Goal: Task Accomplishment & Management: Manage account settings

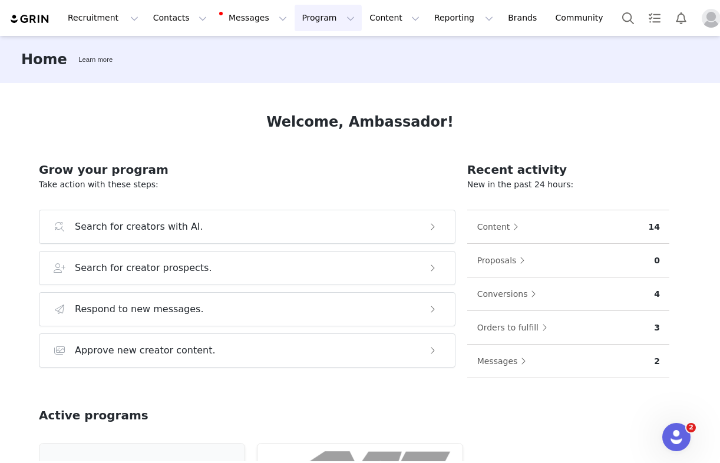
click at [308, 11] on button "Program Program" at bounding box center [328, 18] width 67 height 27
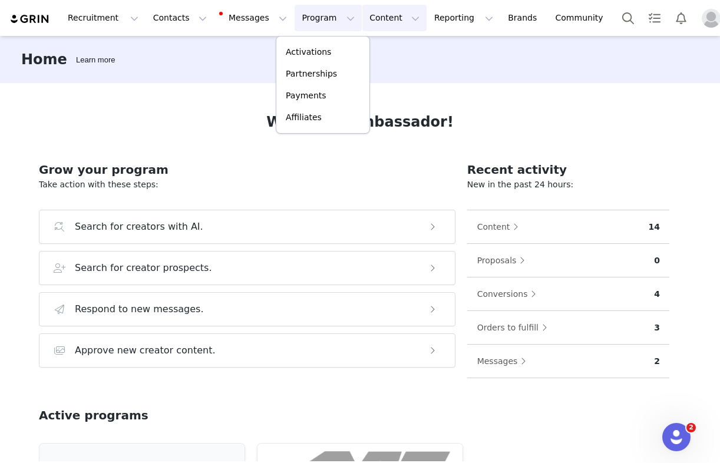
click at [381, 17] on button "Content Content" at bounding box center [395, 18] width 64 height 27
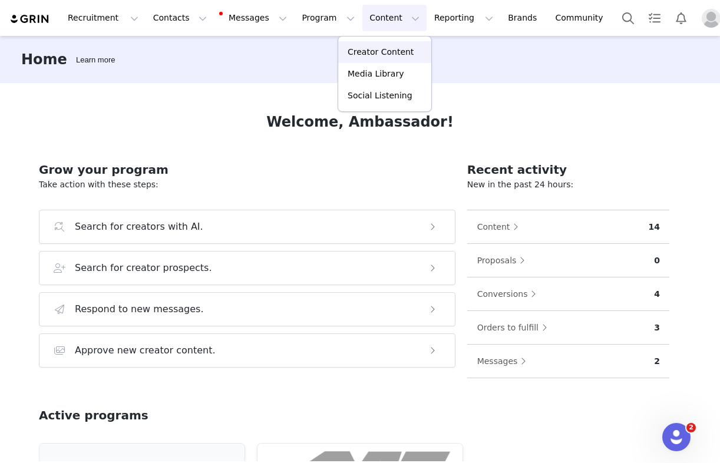
click at [377, 60] on link "Creator Content" at bounding box center [384, 52] width 93 height 22
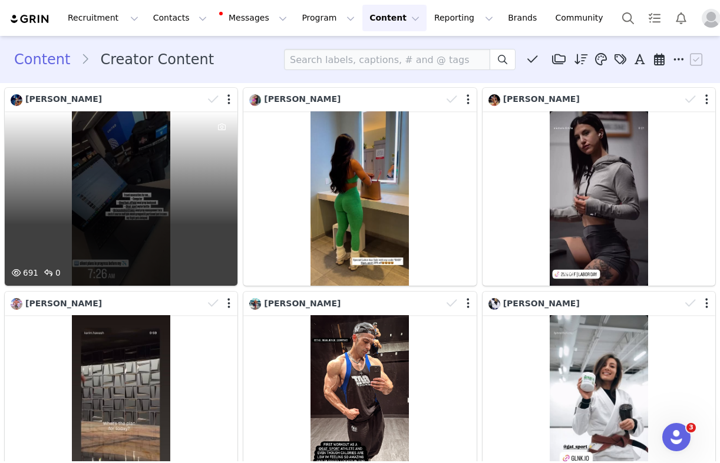
click at [162, 194] on div "691 0" at bounding box center [121, 198] width 233 height 175
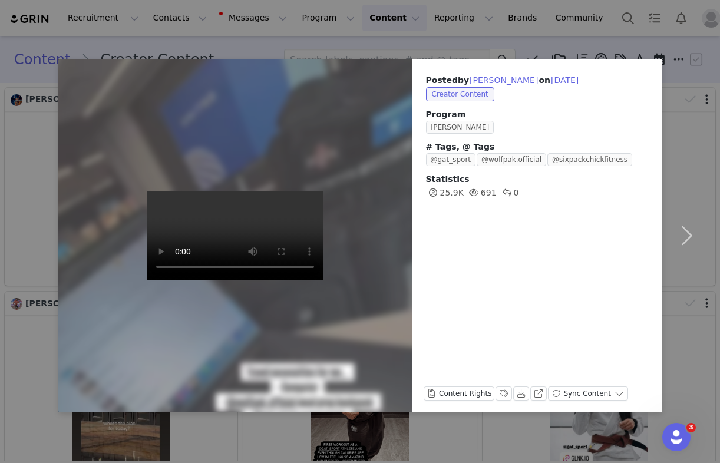
click at [354, 54] on div "Posted by [PERSON_NAME] on [DATE] Creator Content Program [PERSON_NAME] # Tags,…" at bounding box center [360, 231] width 720 height 463
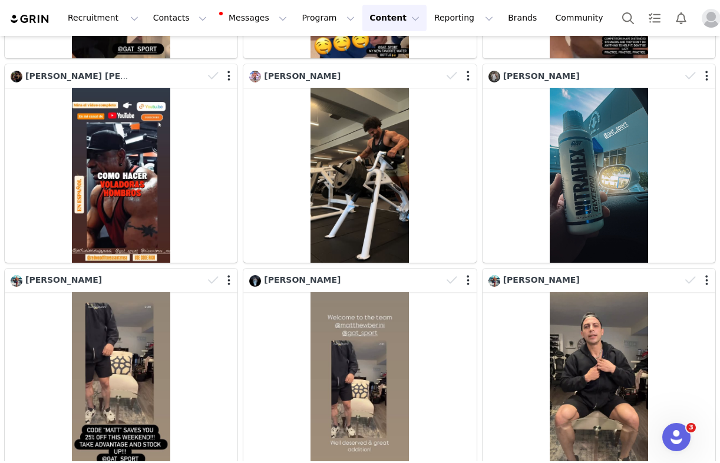
scroll to position [650, 0]
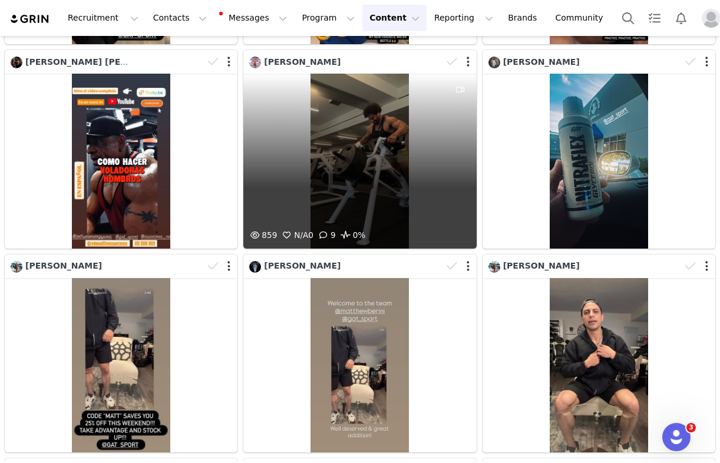
click at [335, 172] on div "859 N/A 0 9 0%" at bounding box center [359, 161] width 233 height 175
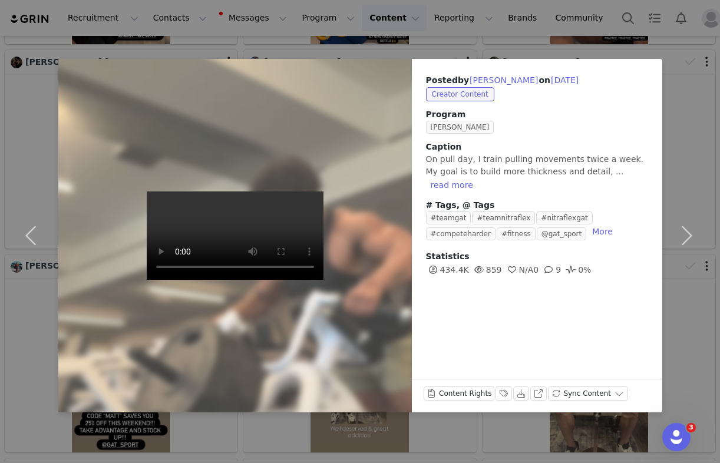
click at [339, 32] on div "Posted by [PERSON_NAME] on [DATE] Creator Content Program [PERSON_NAME] Caption…" at bounding box center [360, 231] width 720 height 463
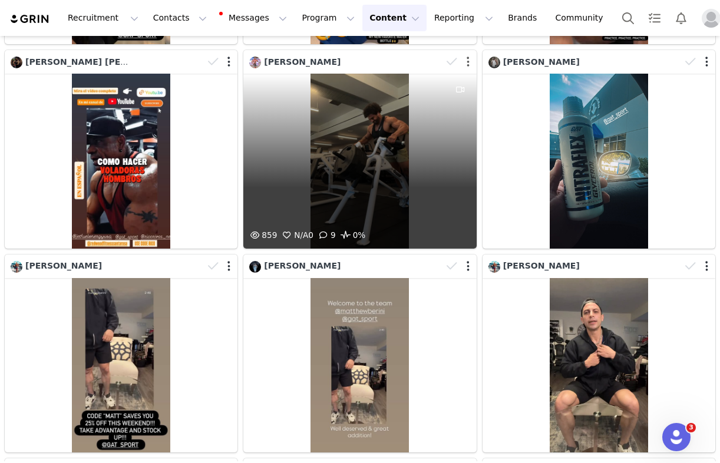
click at [467, 62] on button "button" at bounding box center [468, 62] width 3 height 12
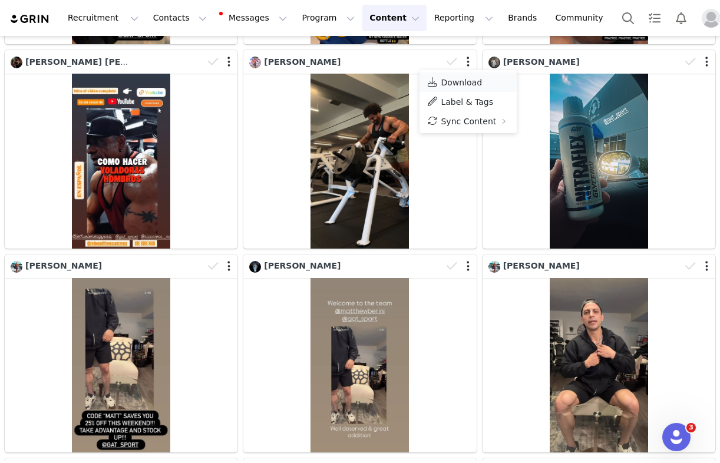
click at [462, 80] on span "Download" at bounding box center [461, 82] width 41 height 9
click at [485, 250] on div "[PERSON_NAME] 316 0" at bounding box center [599, 149] width 239 height 204
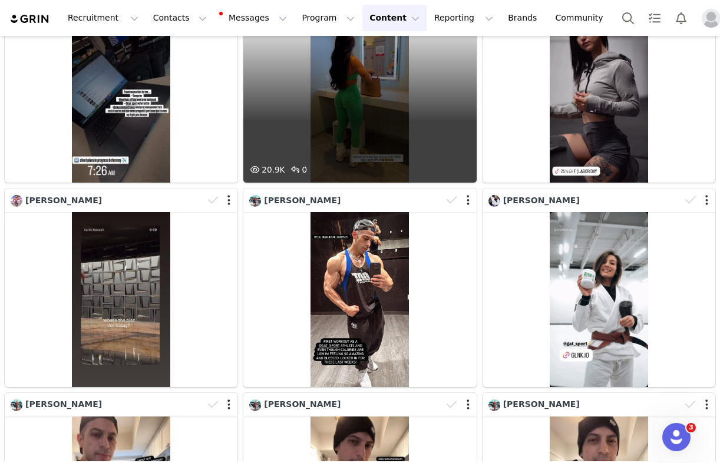
scroll to position [81, 0]
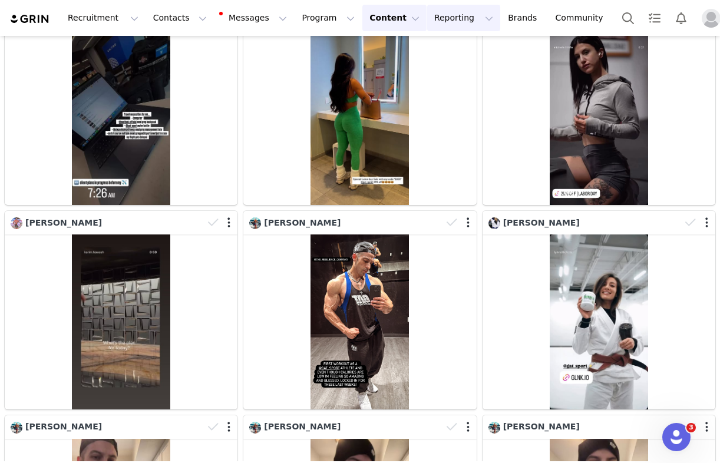
click at [427, 18] on button "Reporting Reporting" at bounding box center [463, 18] width 73 height 27
click at [434, 49] on p "Dashboard" at bounding box center [429, 52] width 45 height 12
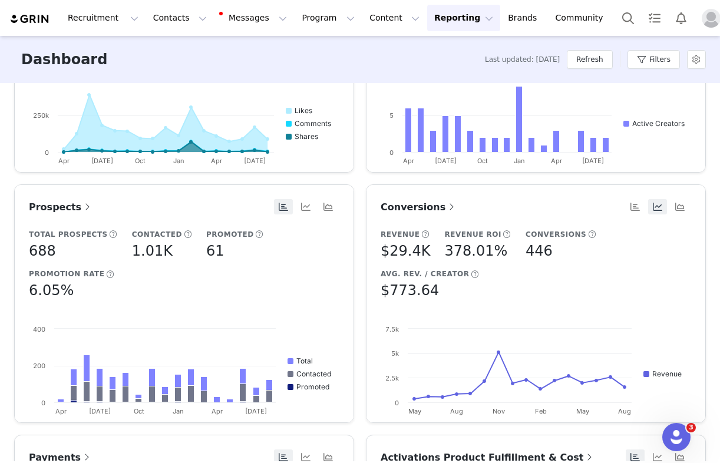
scroll to position [419, 0]
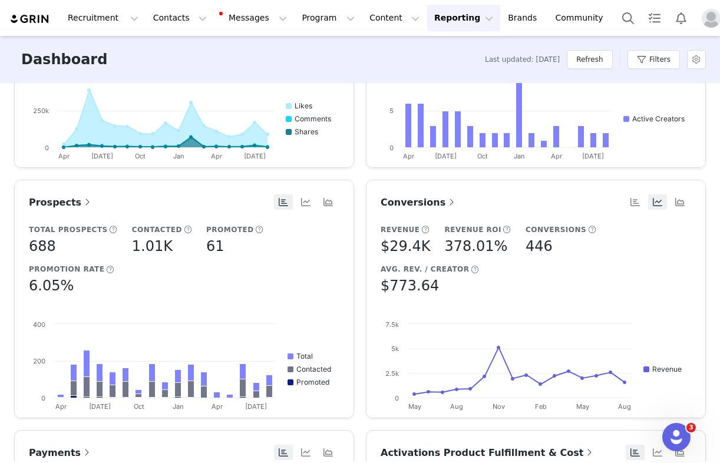
click at [413, 189] on article "Conversions Revenue $29.4K Revenue ROI 378.01% Conversions 446 Avg. Rev. / Crea…" at bounding box center [536, 299] width 340 height 239
click at [419, 201] on span "Conversions" at bounding box center [419, 202] width 77 height 11
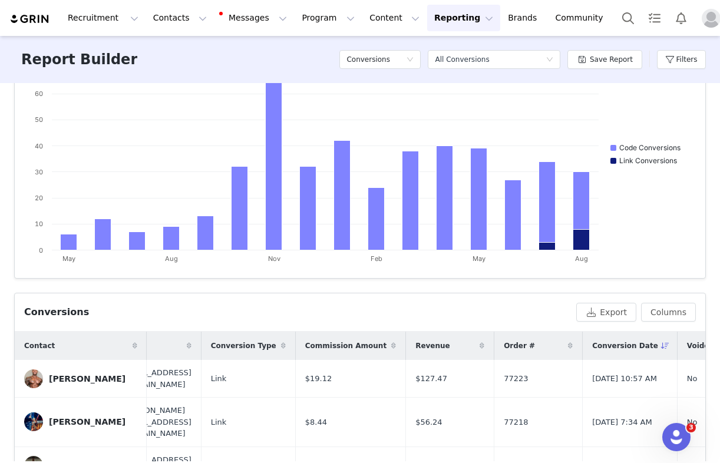
scroll to position [50, 0]
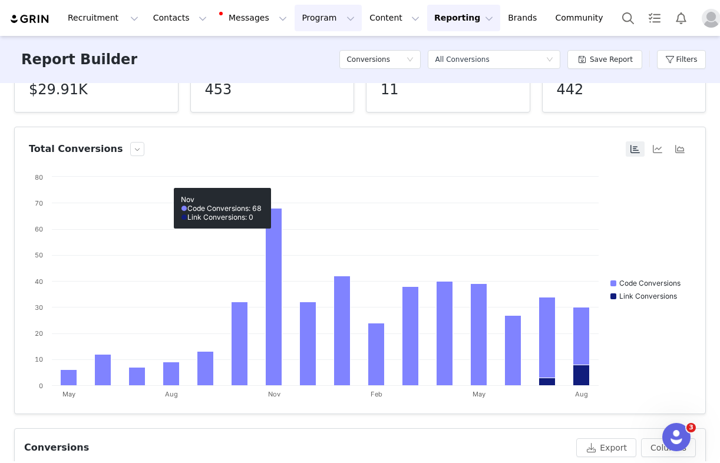
click at [301, 20] on button "Program Program" at bounding box center [328, 18] width 67 height 27
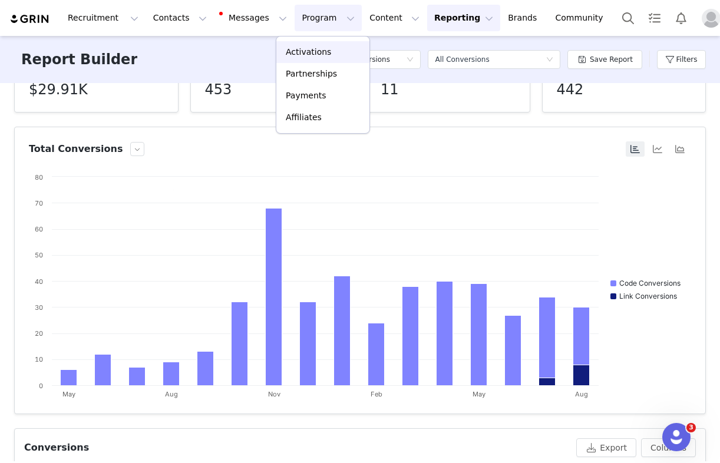
click at [314, 45] on link "Activations" at bounding box center [322, 52] width 93 height 22
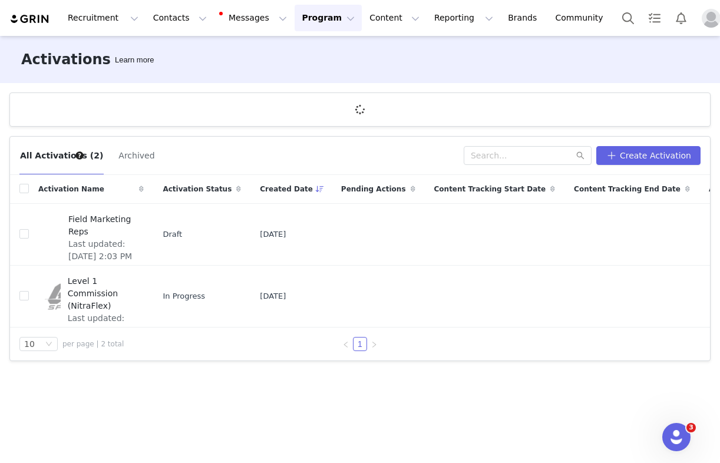
click at [301, 25] on button "Program Program" at bounding box center [328, 18] width 67 height 27
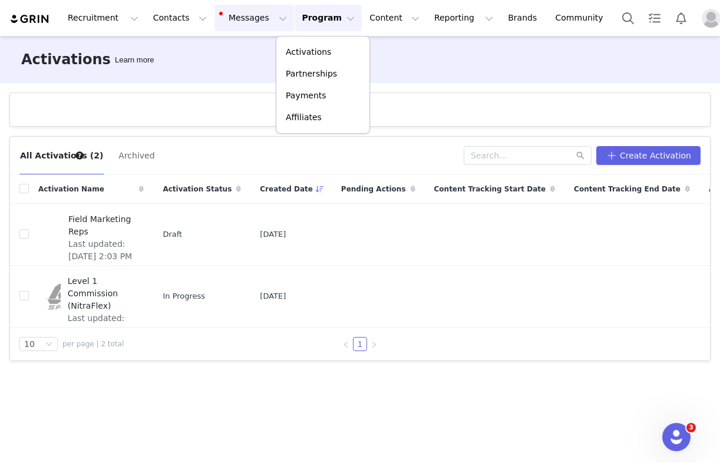
click at [237, 14] on button "Messages Messages" at bounding box center [255, 18] width 80 height 27
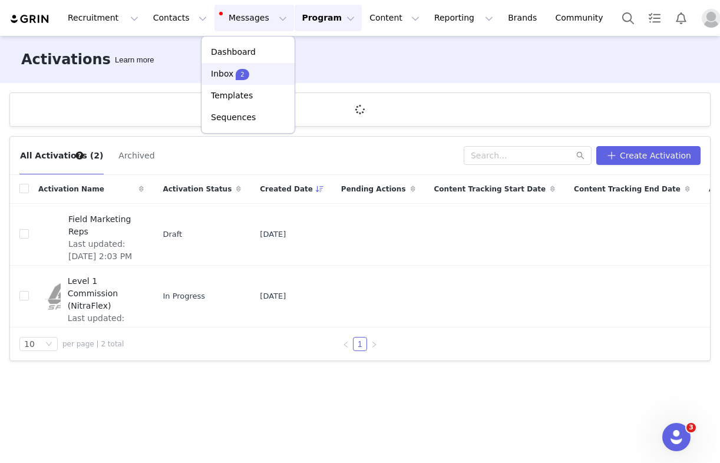
click at [261, 75] on div "Inbox 2" at bounding box center [248, 74] width 79 height 12
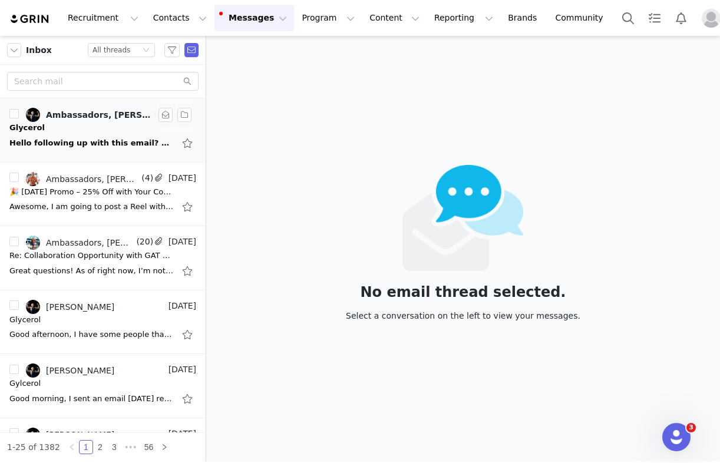
click at [102, 122] on div "Glycerol" at bounding box center [102, 128] width 187 height 12
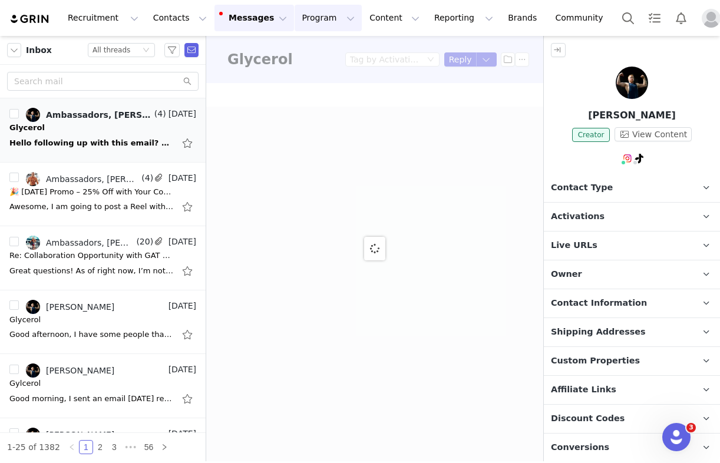
click at [324, 19] on button "Program Program" at bounding box center [328, 18] width 67 height 27
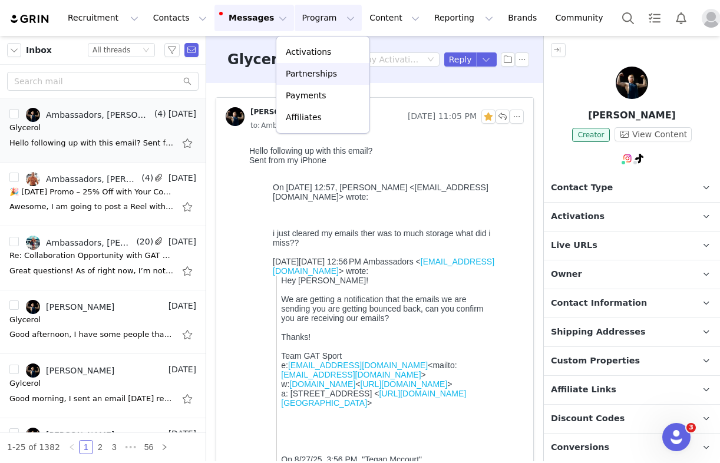
click at [324, 77] on p "Partnerships" at bounding box center [311, 74] width 51 height 12
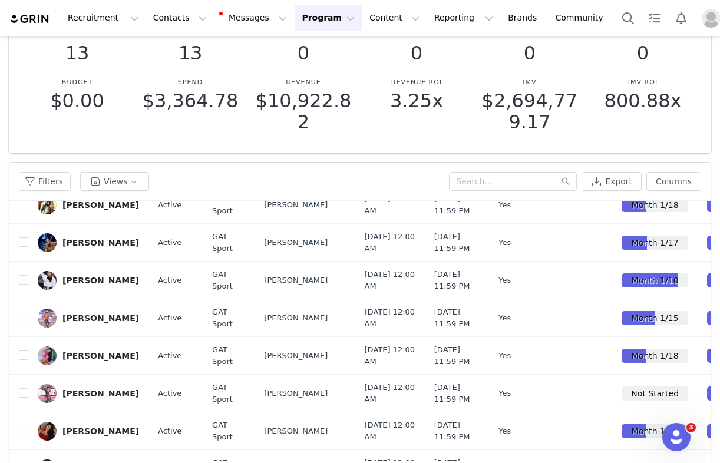
scroll to position [437, 0]
click at [643, 311] on button "button" at bounding box center [638, 318] width 14 height 14
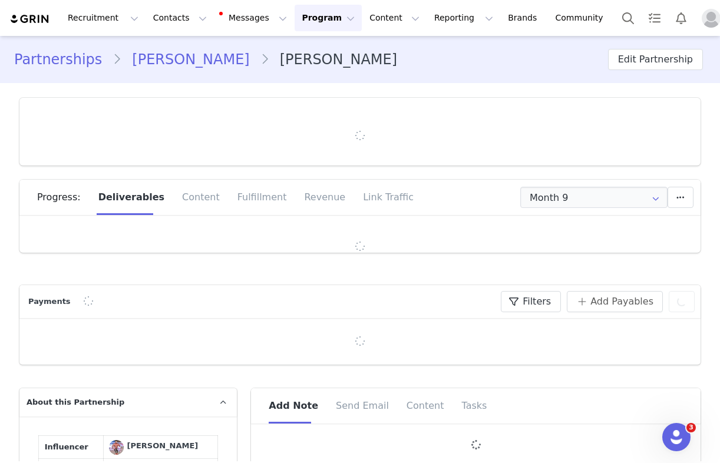
type input "+1 ([GEOGRAPHIC_DATA])"
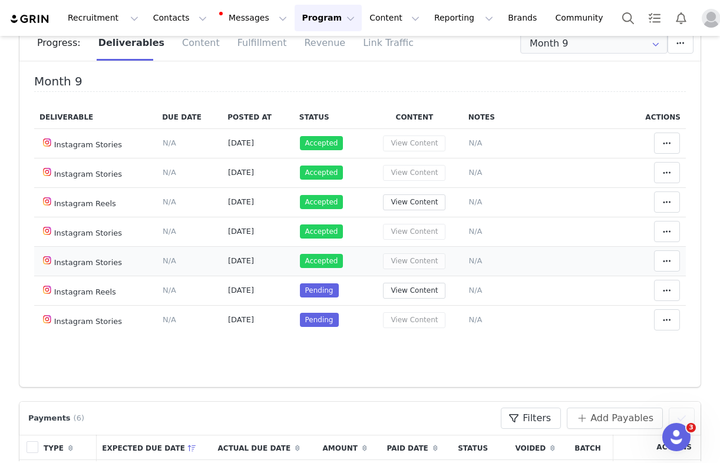
scroll to position [157, 0]
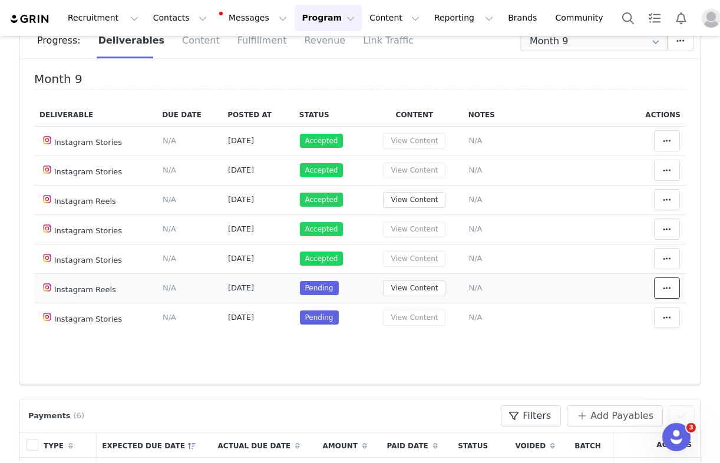
click at [672, 286] on span at bounding box center [667, 288] width 14 height 14
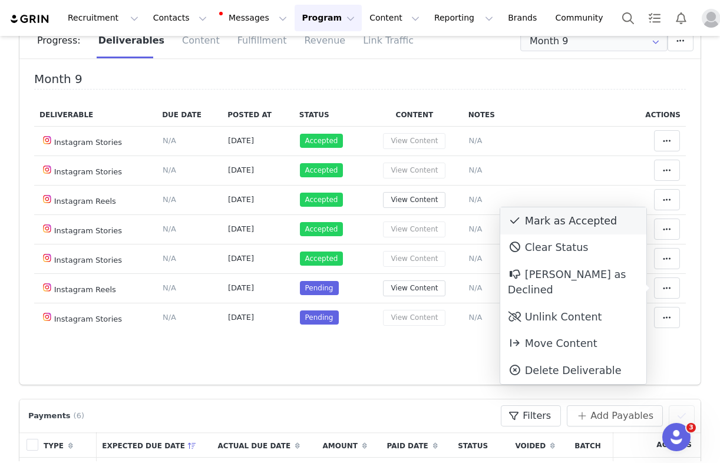
click at [565, 216] on div "Mark as Accepted" at bounding box center [574, 221] width 146 height 27
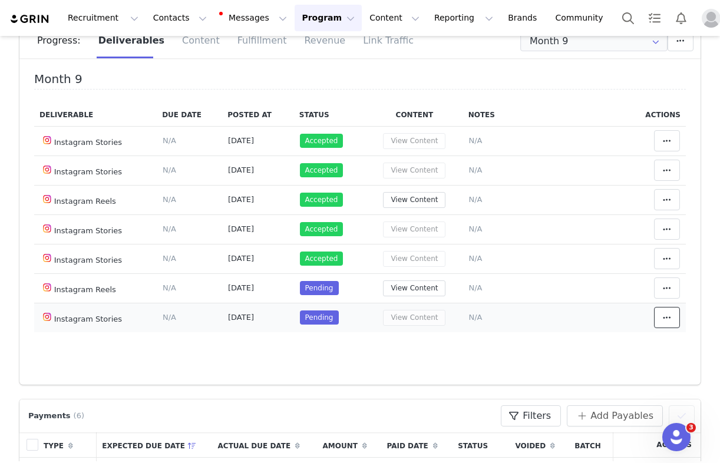
click at [668, 321] on icon at bounding box center [667, 317] width 8 height 9
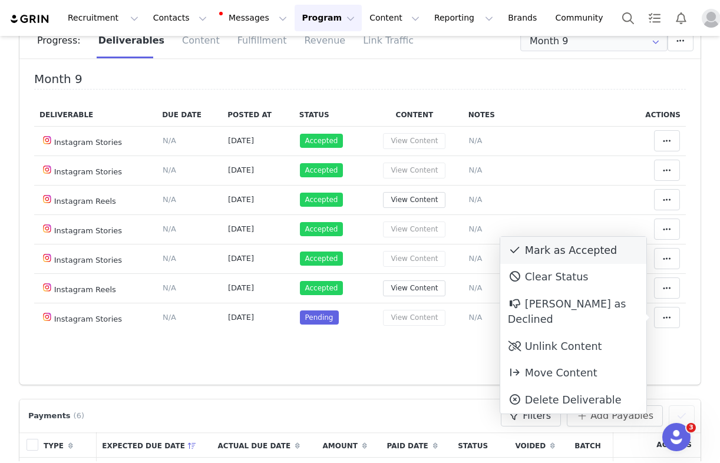
click at [555, 251] on div "Mark as Accepted" at bounding box center [574, 250] width 146 height 27
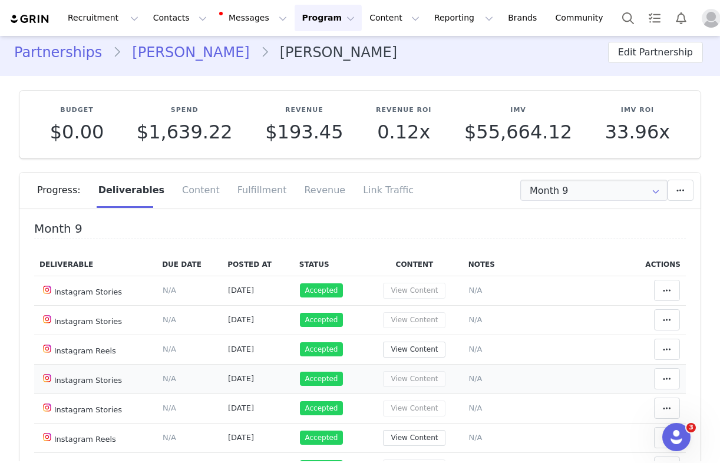
scroll to position [0, 0]
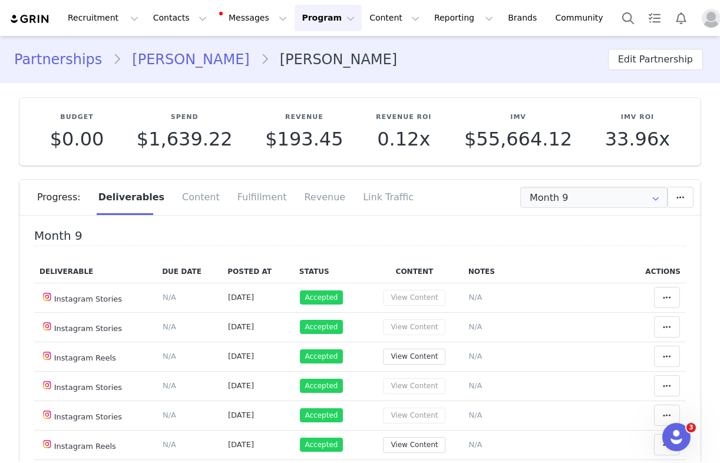
click at [64, 58] on link "Partnerships" at bounding box center [63, 59] width 98 height 21
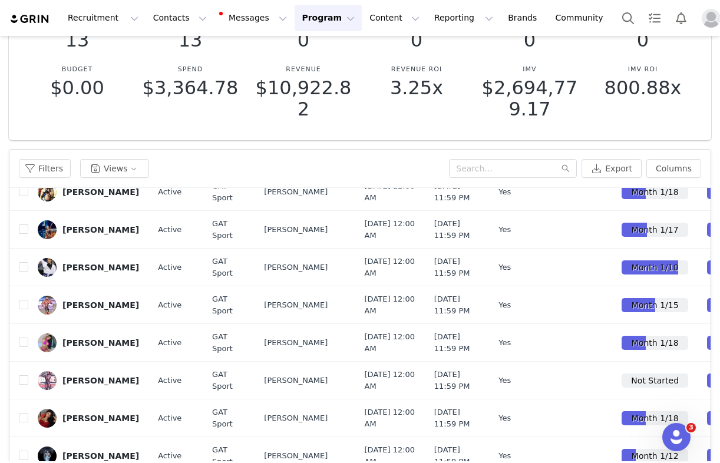
scroll to position [293, 0]
click at [638, 237] on button "button" at bounding box center [638, 230] width 14 height 14
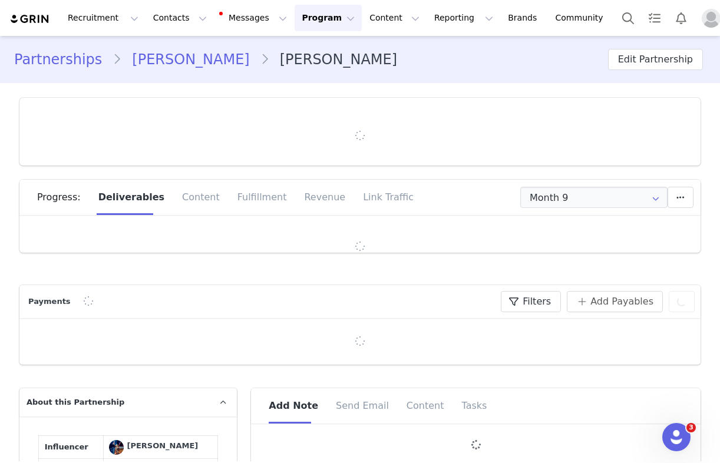
type input "+1 ([GEOGRAPHIC_DATA])"
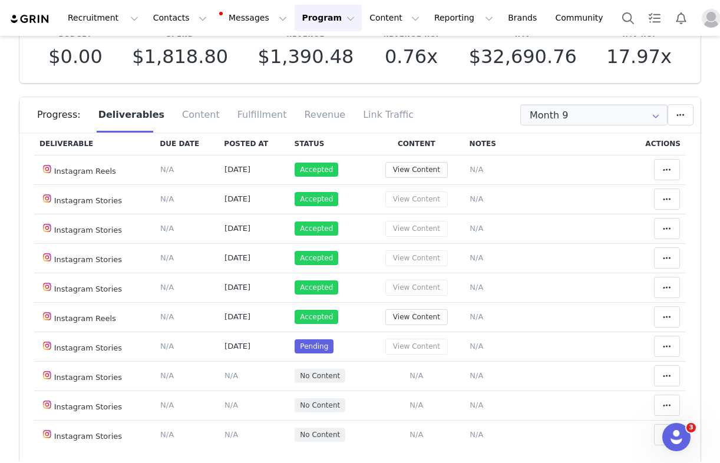
scroll to position [52, 0]
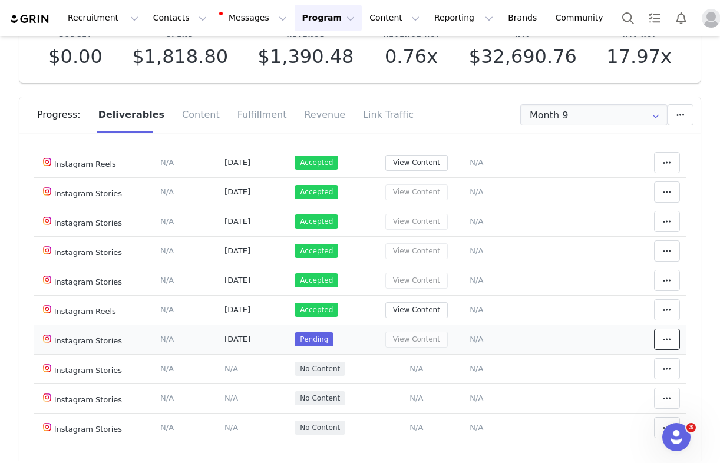
click at [656, 337] on button at bounding box center [667, 339] width 26 height 21
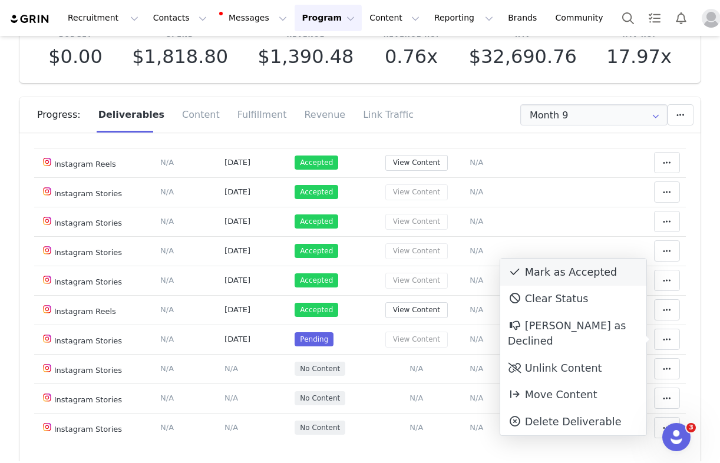
click at [581, 279] on div "Mark as Accepted" at bounding box center [574, 272] width 146 height 27
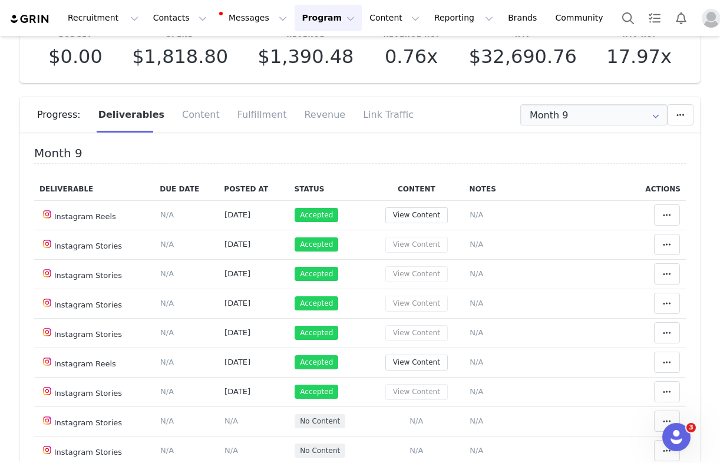
scroll to position [0, 0]
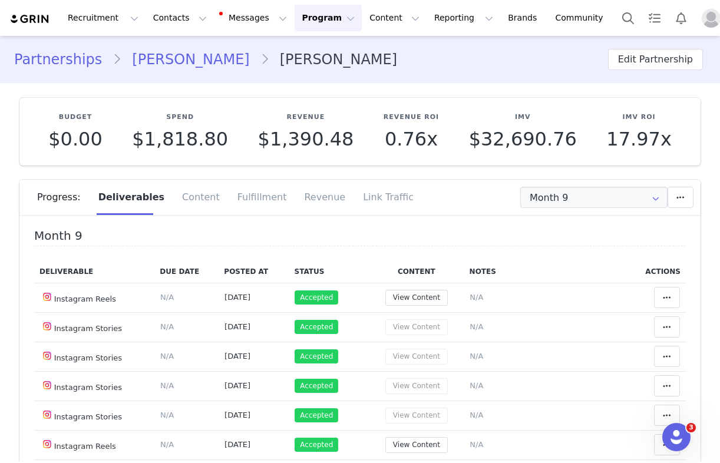
click at [72, 64] on link "Partnerships" at bounding box center [63, 59] width 98 height 21
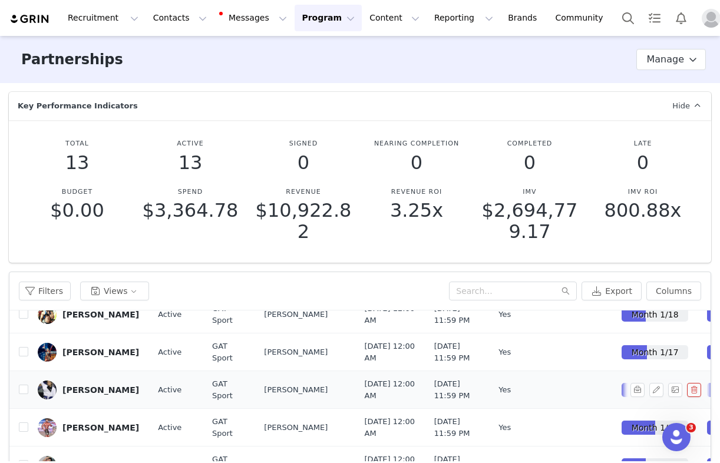
scroll to position [461, 0]
click at [638, 383] on button "button" at bounding box center [638, 390] width 14 height 14
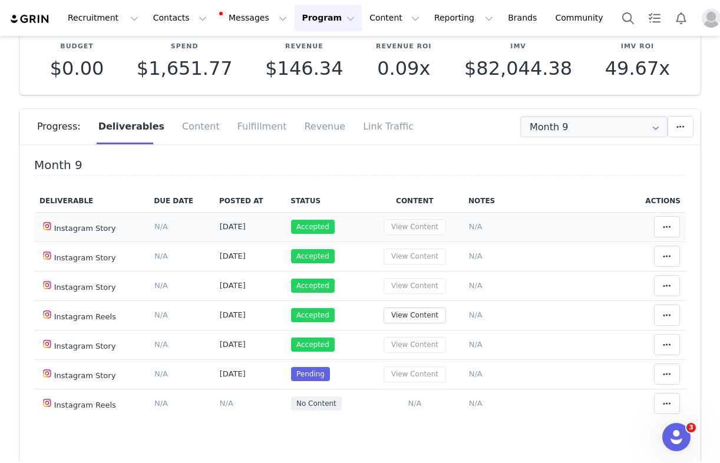
scroll to position [93, 0]
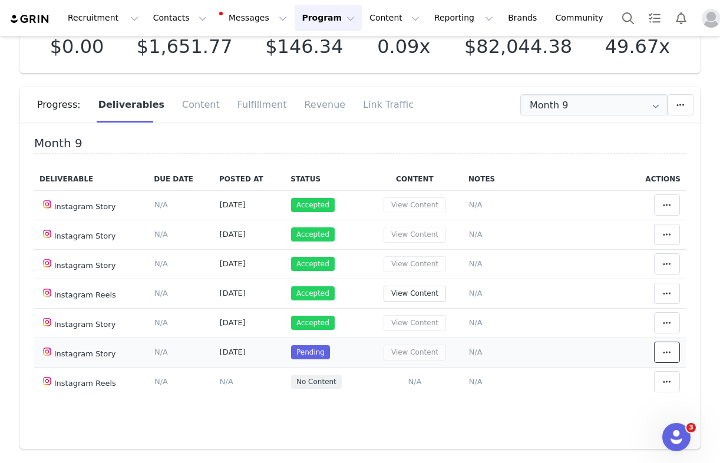
click at [667, 345] on span at bounding box center [667, 352] width 14 height 14
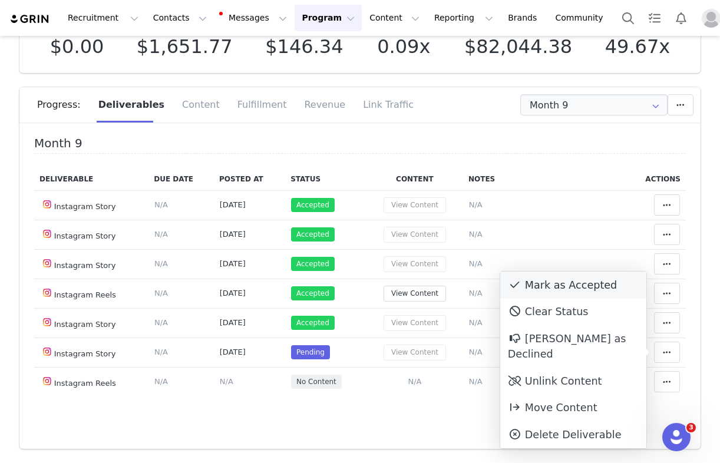
click at [598, 285] on div "Mark as Accepted" at bounding box center [574, 285] width 146 height 27
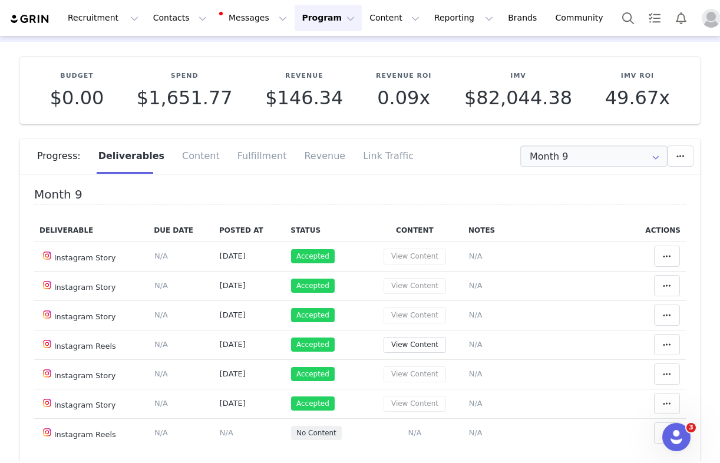
scroll to position [0, 0]
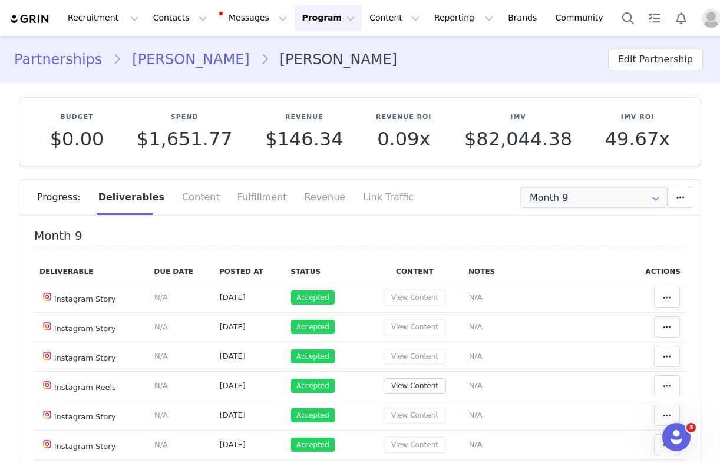
click at [70, 63] on link "Partnerships" at bounding box center [63, 59] width 98 height 21
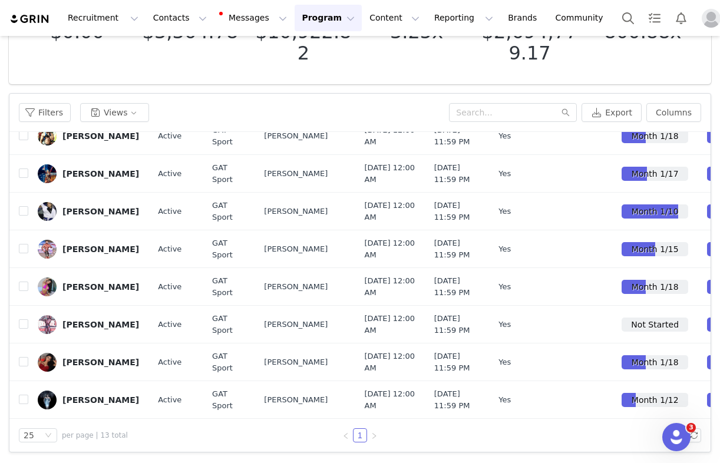
scroll to position [492, 0]
click at [636, 318] on button "button" at bounding box center [638, 325] width 14 height 14
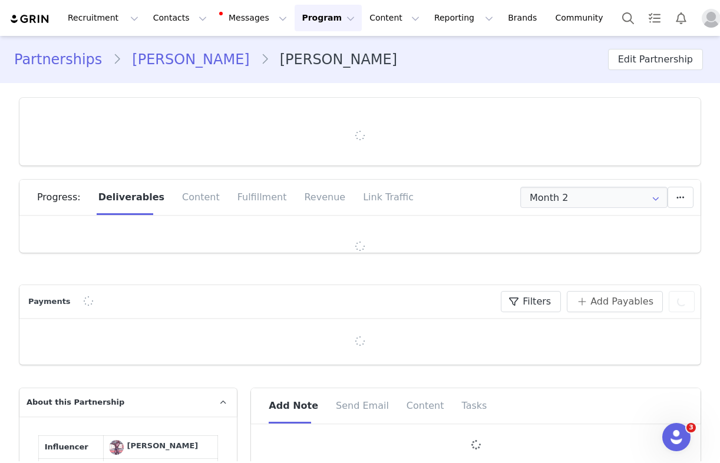
type input "+1 ([GEOGRAPHIC_DATA])"
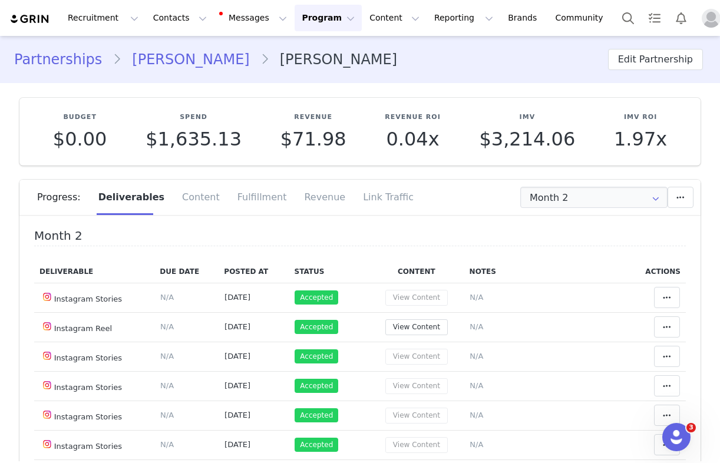
click at [61, 57] on link "Partnerships" at bounding box center [63, 59] width 98 height 21
